Goal: Transaction & Acquisition: Download file/media

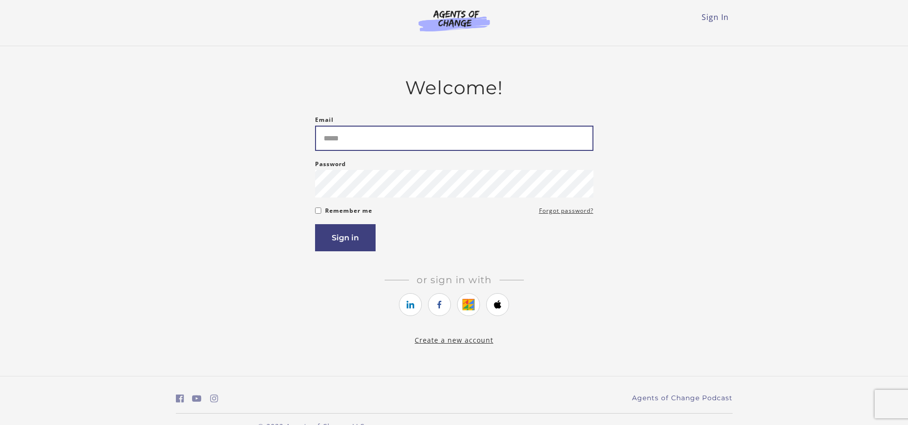
click at [377, 127] on input "Email" at bounding box center [454, 138] width 278 height 25
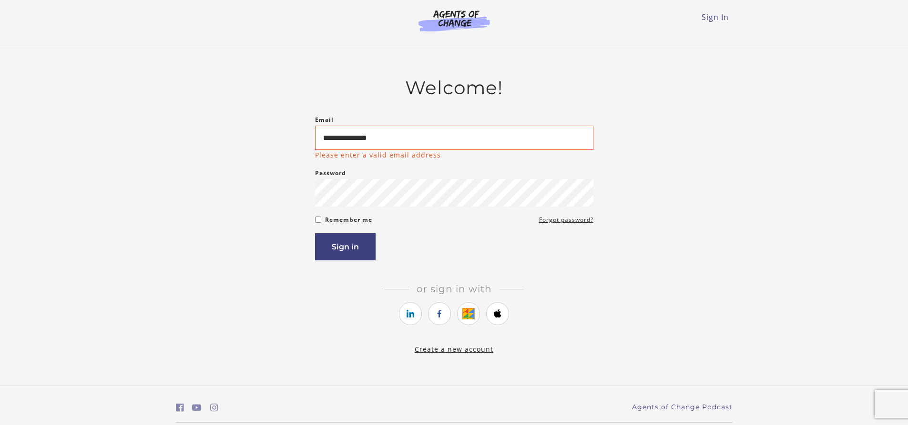
click at [365, 154] on p "Please enter a valid email address" at bounding box center [378, 155] width 126 height 10
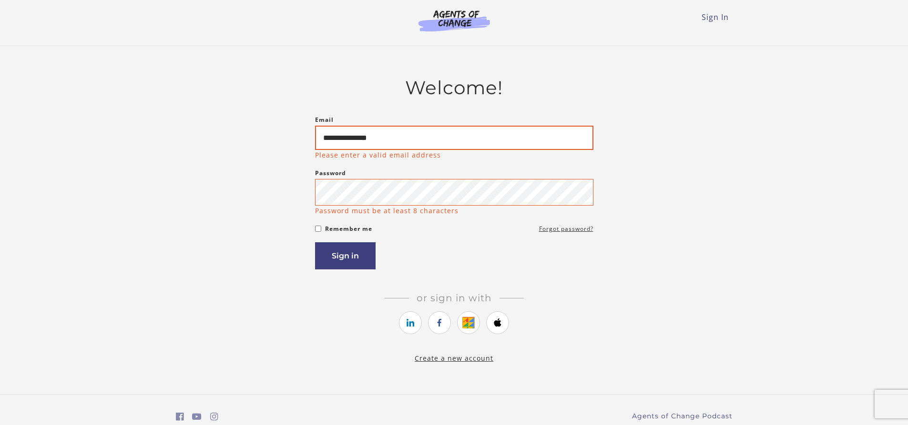
click at [377, 145] on input "**********" at bounding box center [454, 138] width 278 height 24
type input "**********"
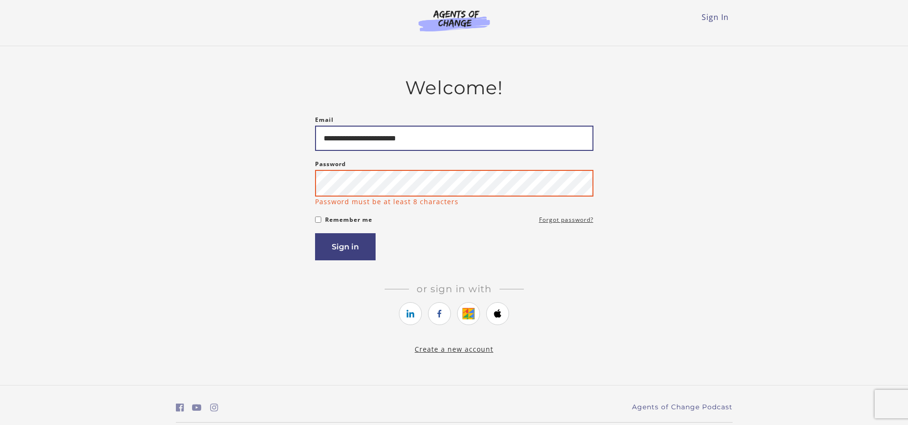
click at [315, 233] on button "Sign in" at bounding box center [345, 246] width 61 height 27
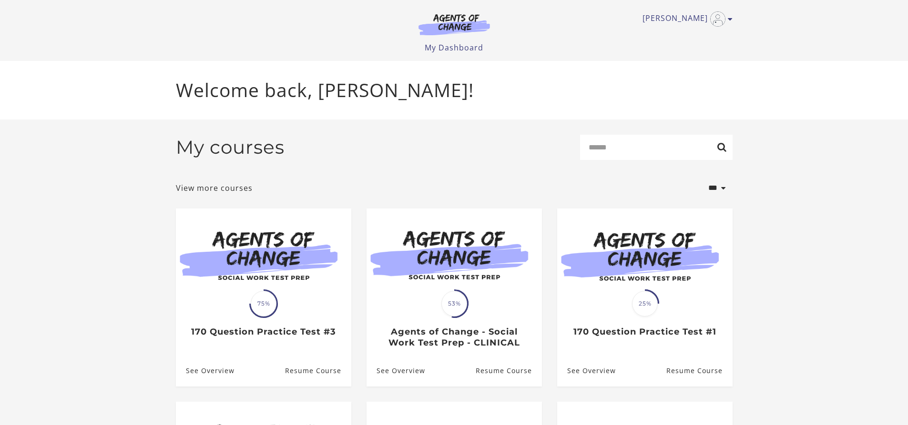
drag, startPoint x: 909, startPoint y: 79, endPoint x: 878, endPoint y: 132, distance: 61.2
click at [878, 132] on section "**********" at bounding box center [454, 365] width 908 height 491
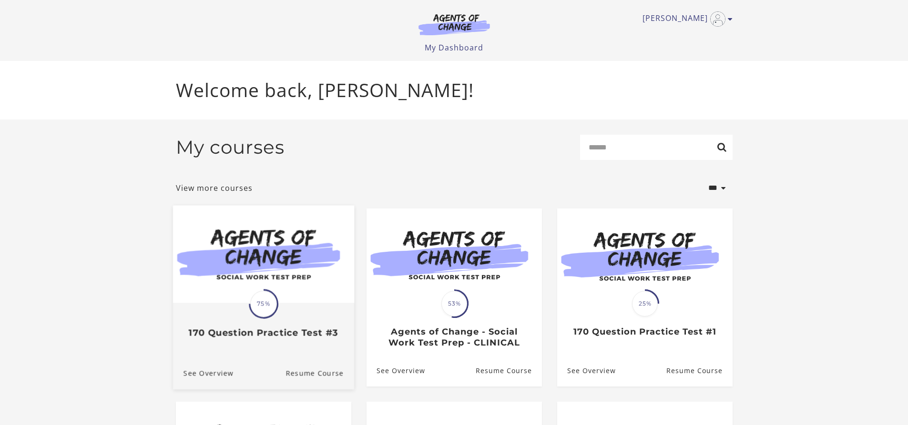
click at [309, 298] on img at bounding box center [262, 254] width 181 height 98
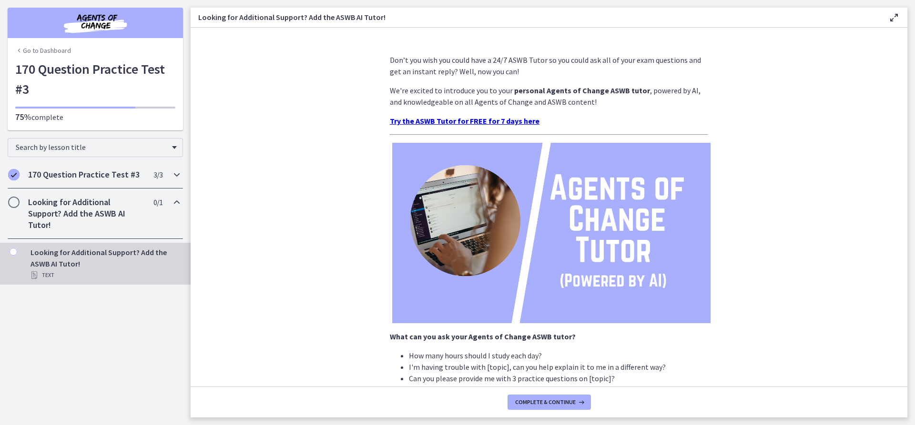
click at [172, 182] on div "170 Question Practice Test #3 3 / 3 Completed" at bounding box center [95, 175] width 175 height 28
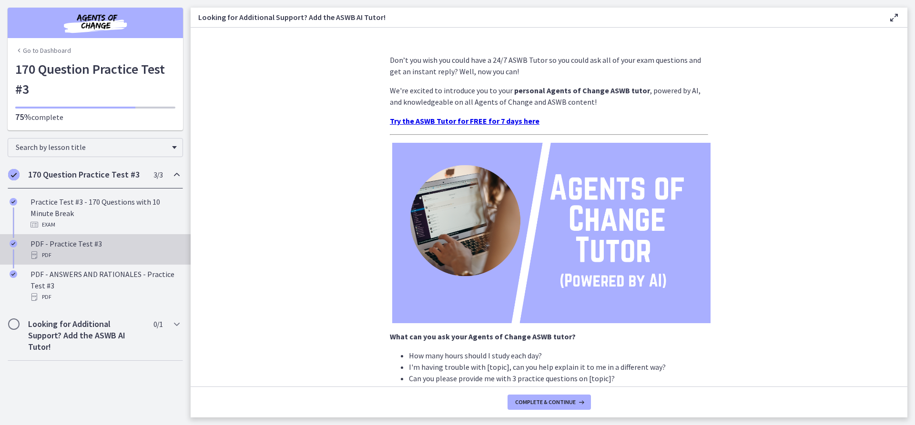
click at [69, 249] on div "PDF - Practice Test #3 PDF" at bounding box center [104, 249] width 149 height 23
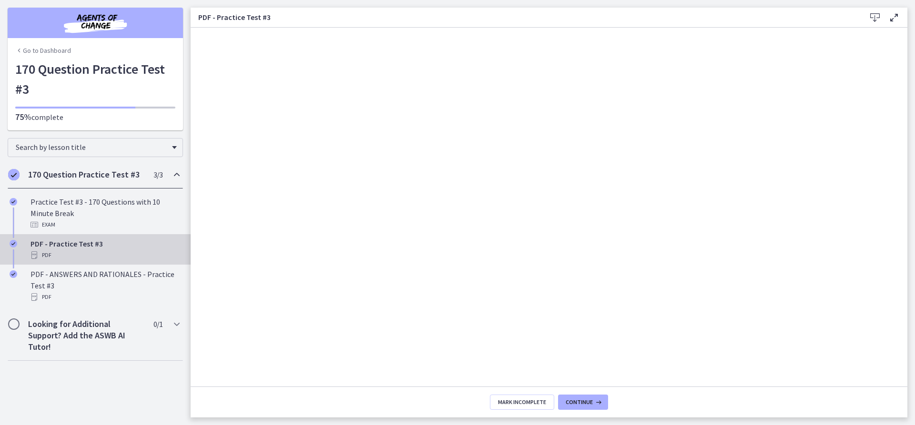
click at [876, 17] on icon at bounding box center [874, 17] width 11 height 11
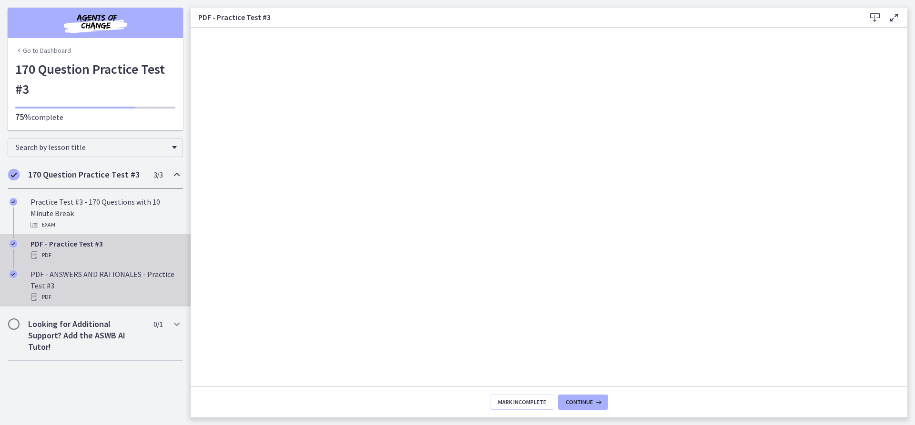
click at [125, 275] on div "PDF - ANSWERS AND RATIONALES - Practice Test #3 PDF" at bounding box center [104, 286] width 149 height 34
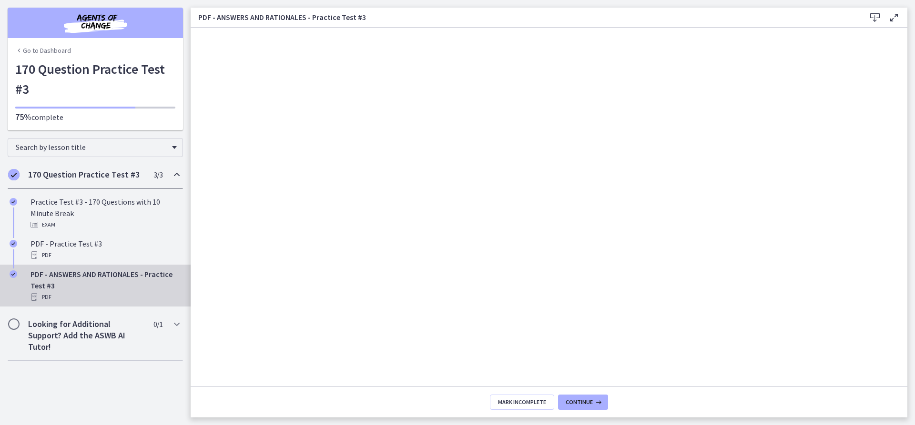
drag, startPoint x: 878, startPoint y: 17, endPoint x: 864, endPoint y: 11, distance: 15.8
click at [864, 11] on div "PDF - ANSWERS AND RATIONALES - Practice Test #3 Download Enable fullscreen" at bounding box center [549, 18] width 717 height 20
click at [873, 15] on icon at bounding box center [874, 17] width 11 height 11
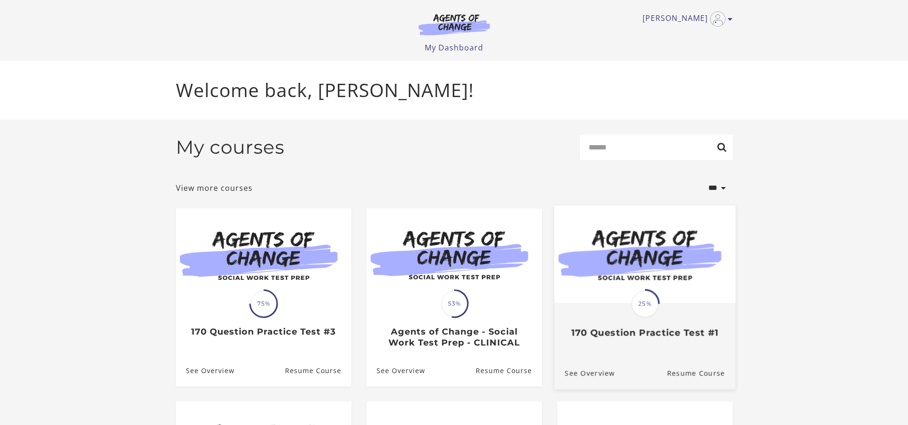
drag, startPoint x: 680, startPoint y: 331, endPoint x: 625, endPoint y: 283, distance: 73.3
click at [625, 283] on img at bounding box center [644, 254] width 181 height 98
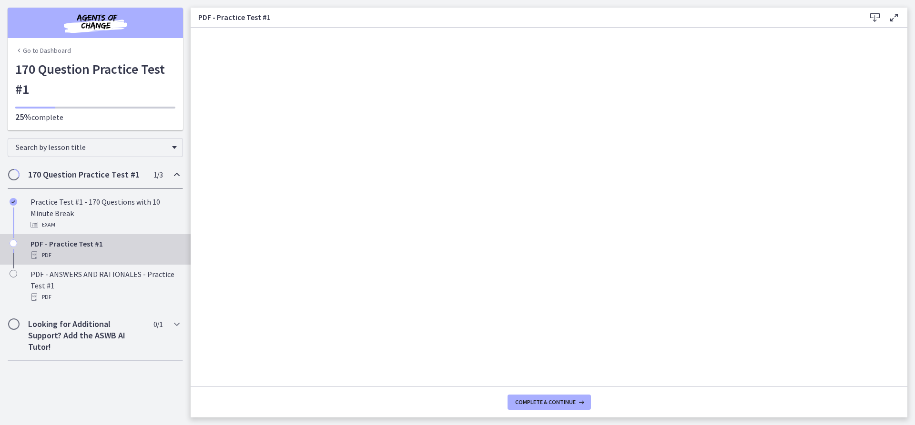
click at [872, 18] on icon at bounding box center [874, 17] width 11 height 11
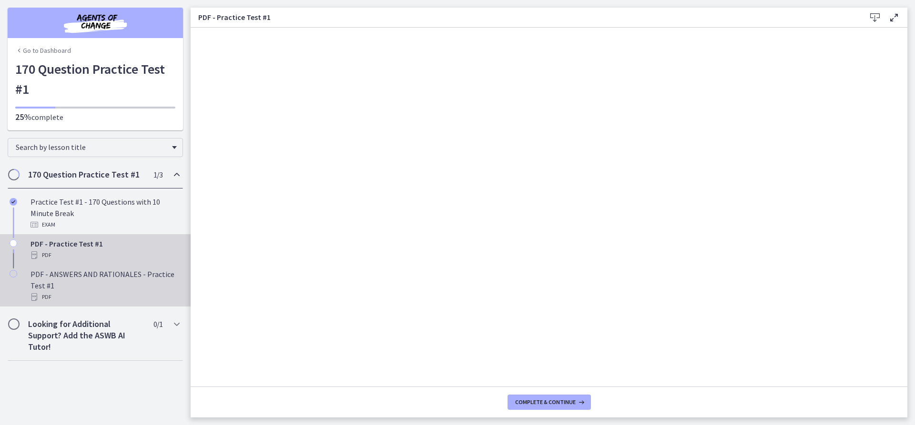
click at [67, 285] on div "PDF - ANSWERS AND RATIONALES - Practice Test #1 PDF" at bounding box center [104, 286] width 149 height 34
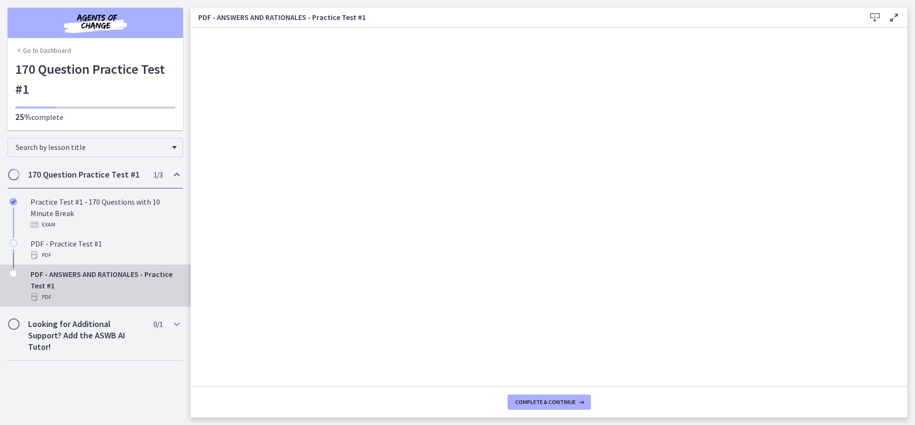
click at [874, 19] on icon at bounding box center [874, 17] width 11 height 11
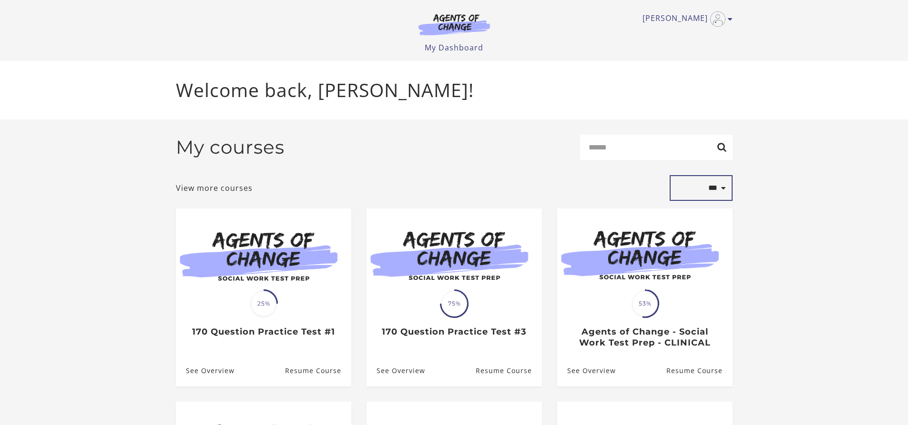
click at [693, 193] on select "**********" at bounding box center [700, 188] width 63 height 26
click at [669, 177] on select "**********" at bounding box center [700, 188] width 63 height 26
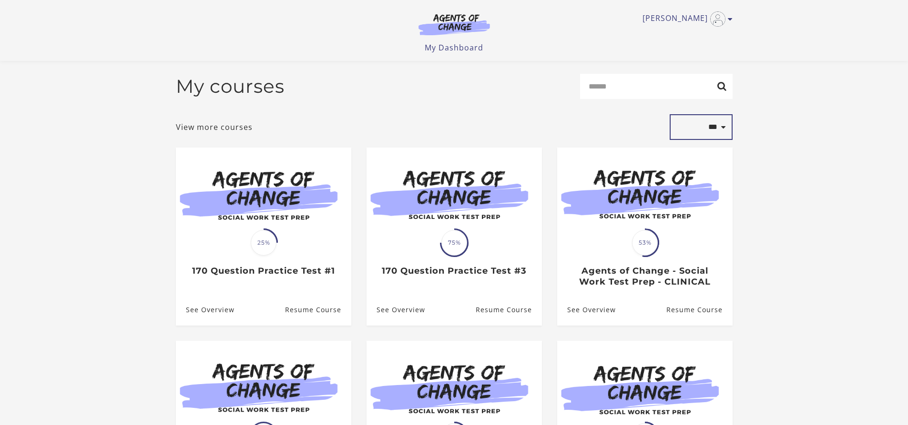
scroll to position [91, 0]
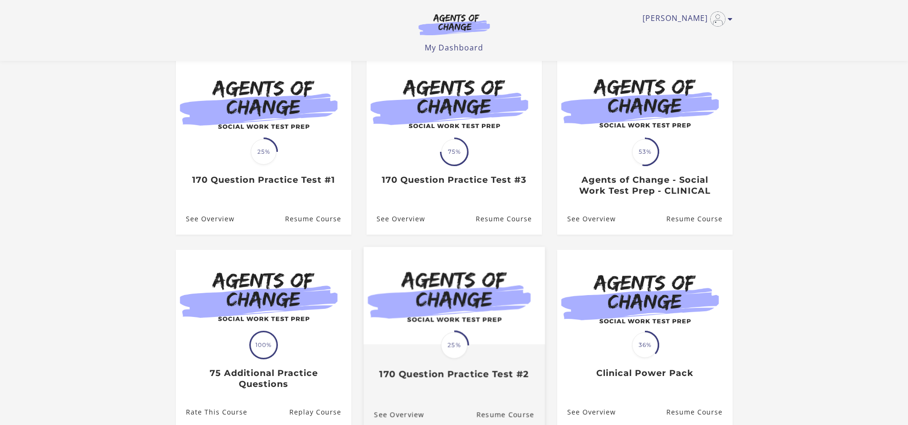
click at [429, 326] on img at bounding box center [453, 296] width 181 height 98
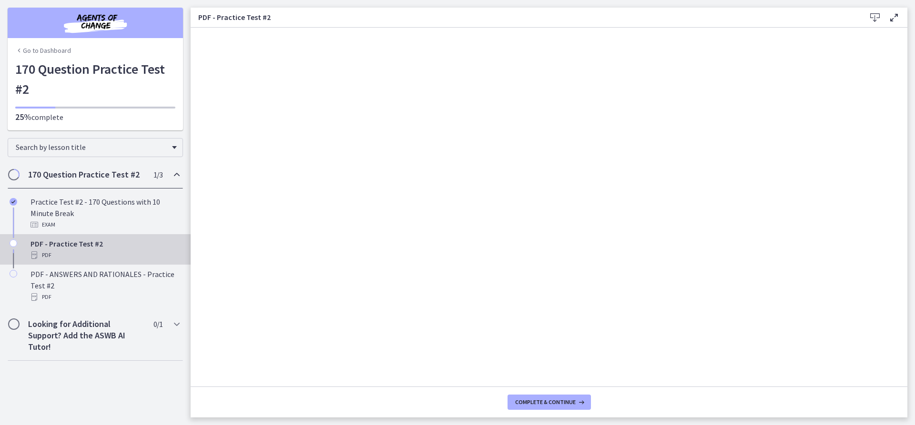
click at [874, 16] on icon at bounding box center [874, 17] width 11 height 11
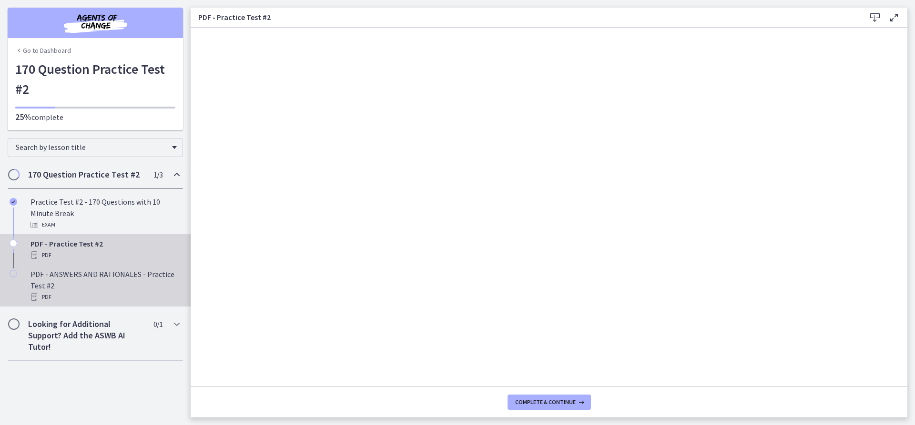
click at [52, 281] on div "PDF - ANSWERS AND RATIONALES - Practice Test #2 PDF" at bounding box center [104, 286] width 149 height 34
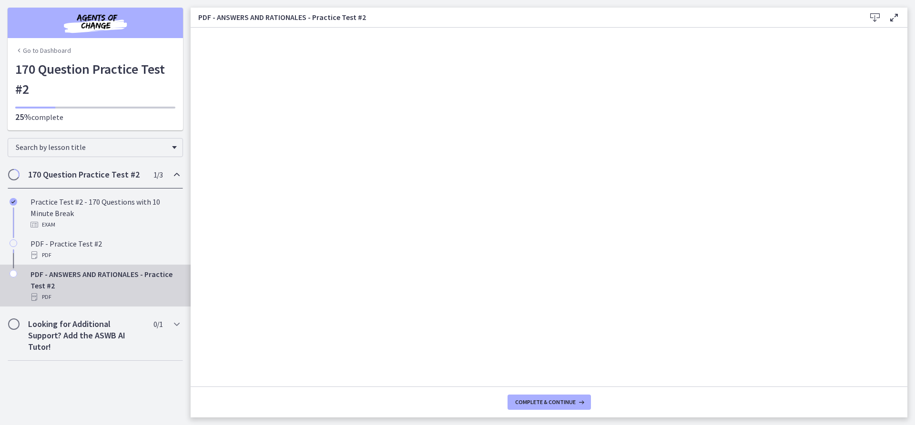
click at [874, 16] on icon at bounding box center [874, 17] width 11 height 11
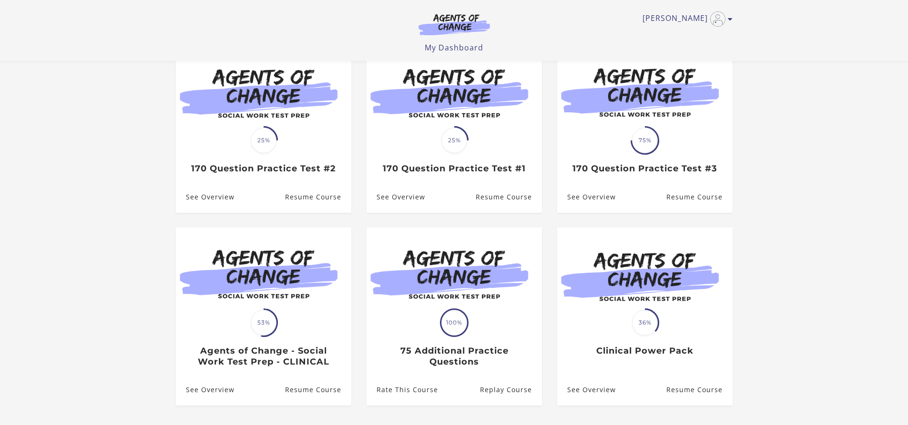
scroll to position [91, 0]
